Goal: Find specific page/section: Find specific page/section

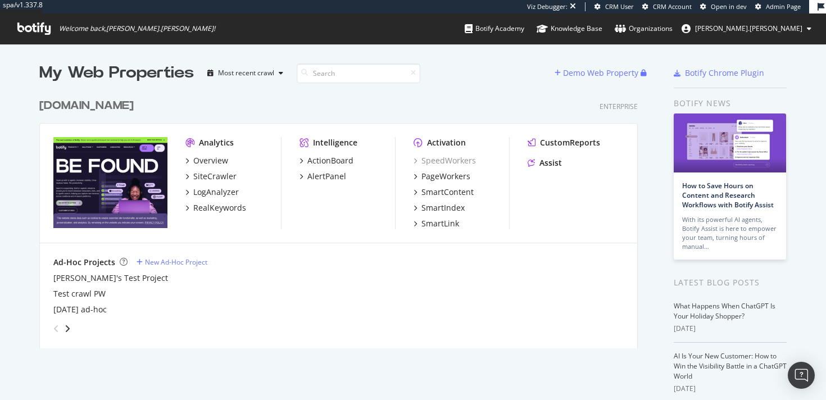
scroll to position [264, 607]
click at [83, 106] on div "[DOMAIN_NAME]" at bounding box center [86, 106] width 94 height 16
